Goal: Transaction & Acquisition: Subscribe to service/newsletter

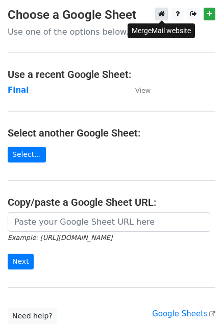
click at [159, 16] on icon at bounding box center [161, 13] width 7 height 7
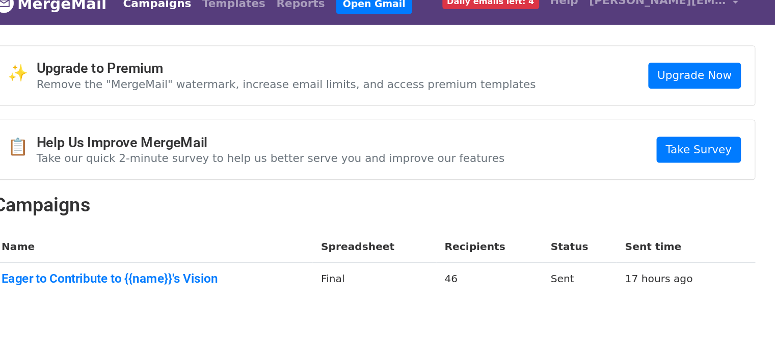
click at [478, 19] on span "Daily emails left: 4" at bounding box center [474, 14] width 72 height 11
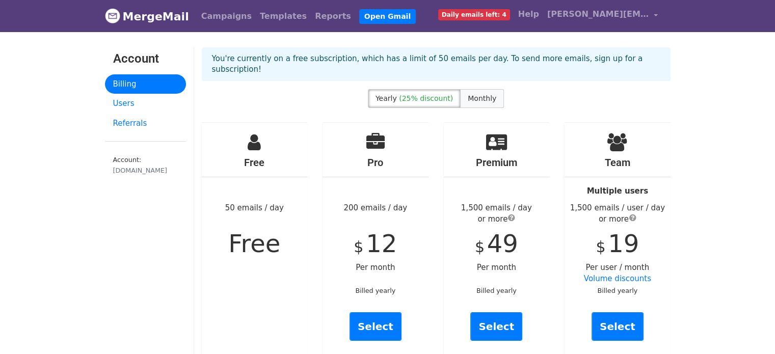
click at [469, 94] on span "Monthly" at bounding box center [482, 98] width 29 height 8
click at [415, 93] on label "Yearly (25% discount)" at bounding box center [414, 98] width 93 height 19
